Goal: Navigation & Orientation: Find specific page/section

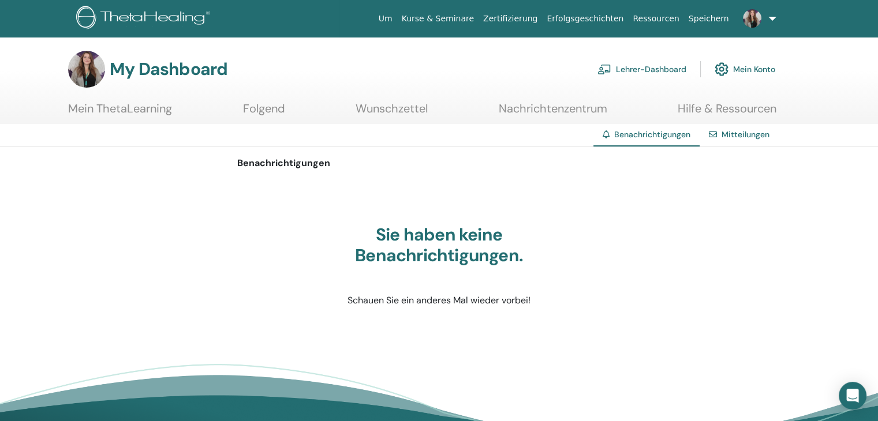
click at [722, 141] on div "Mitteilungen" at bounding box center [738, 134] width 79 height 21
click at [729, 132] on link "Mitteilungen" at bounding box center [745, 134] width 48 height 10
